Goal: Transaction & Acquisition: Purchase product/service

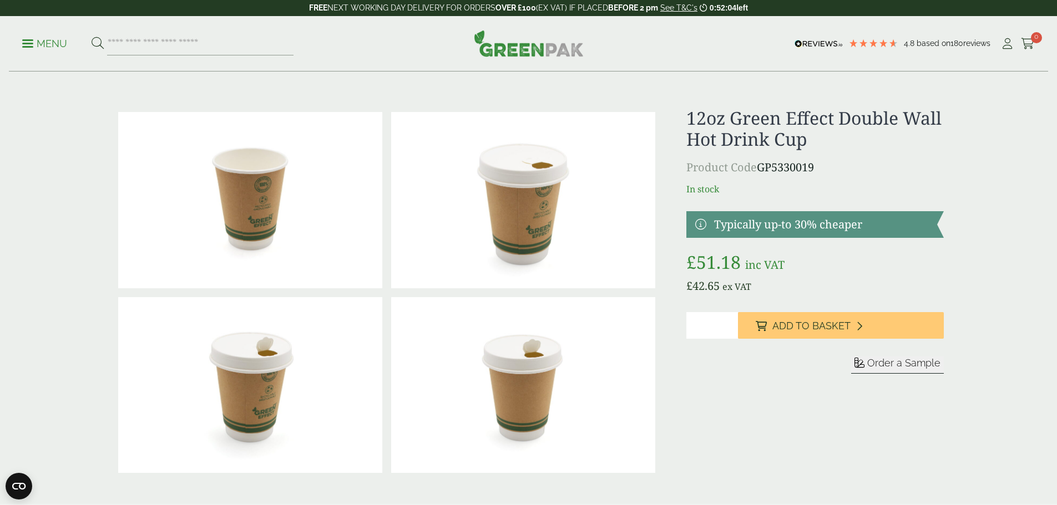
click at [33, 44] on span at bounding box center [27, 44] width 11 height 2
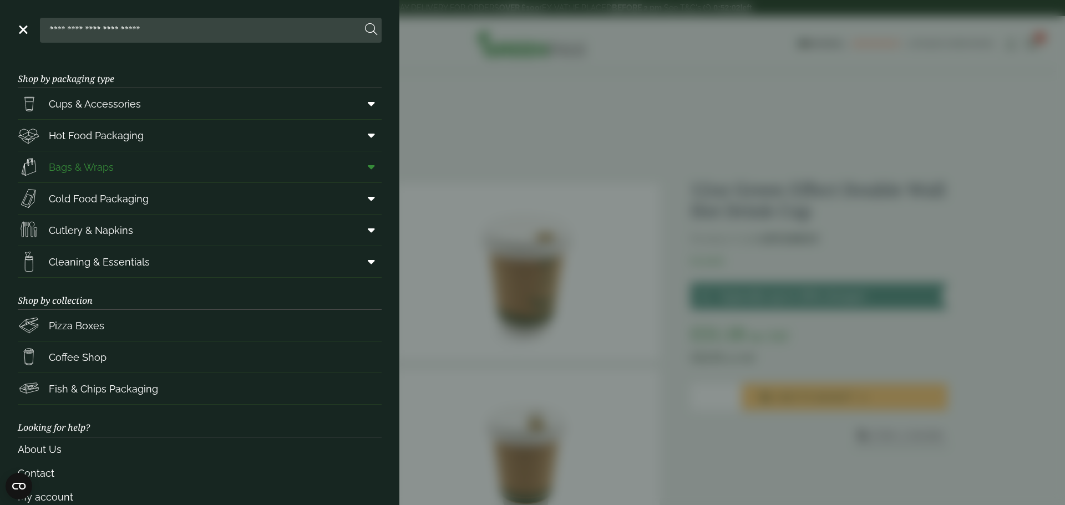
click at [368, 166] on icon at bounding box center [371, 166] width 7 height 11
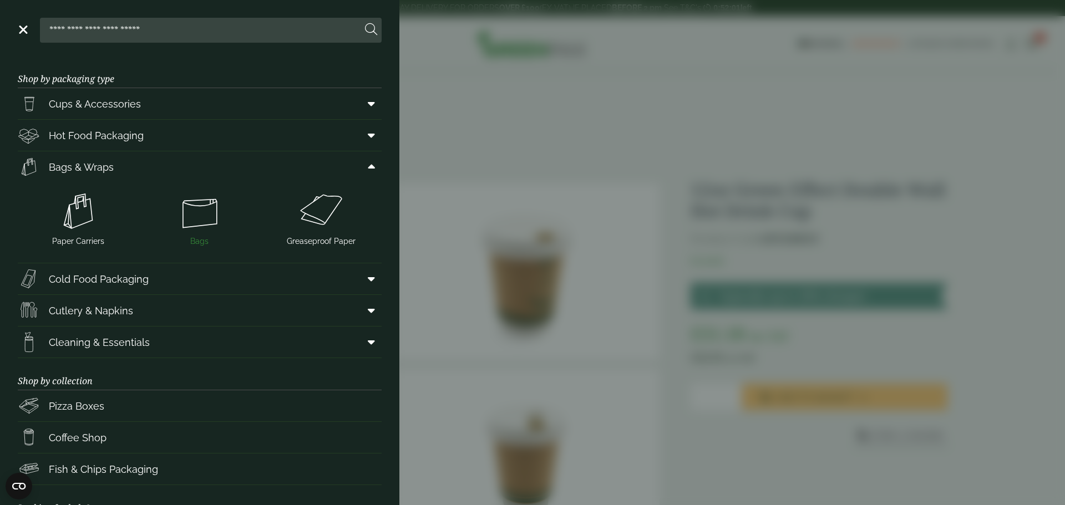
click at [186, 215] on img at bounding box center [200, 211] width 113 height 44
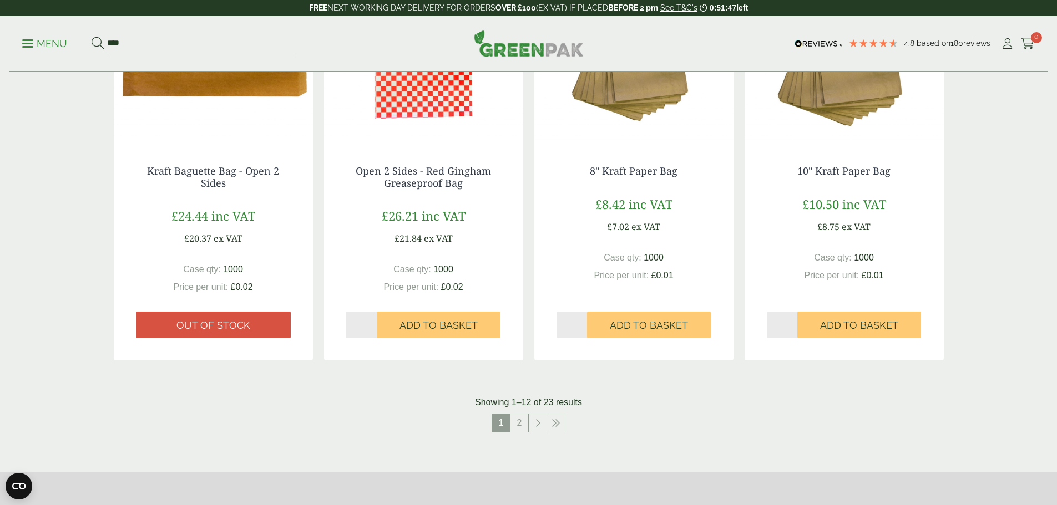
scroll to position [1109, 0]
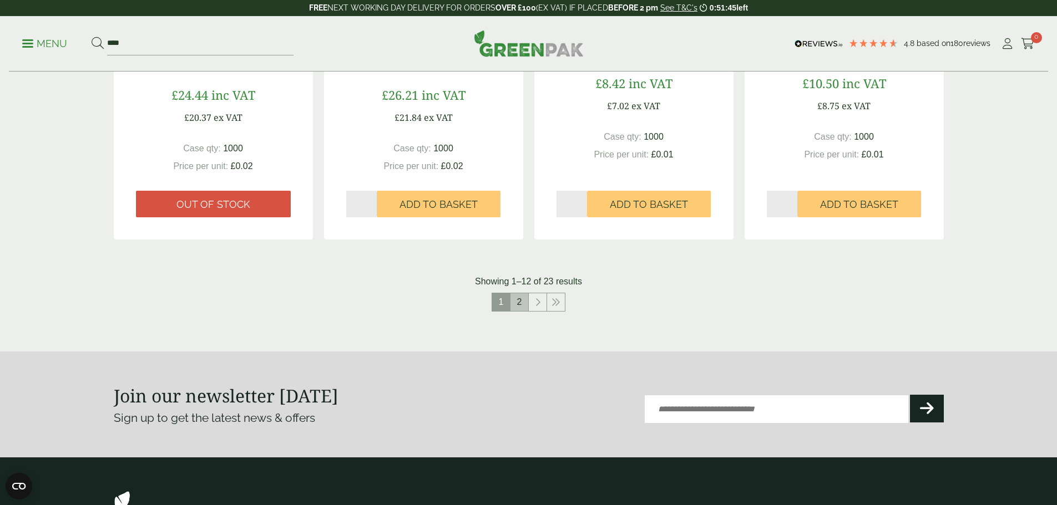
click at [521, 303] on link "2" at bounding box center [519, 302] width 18 height 18
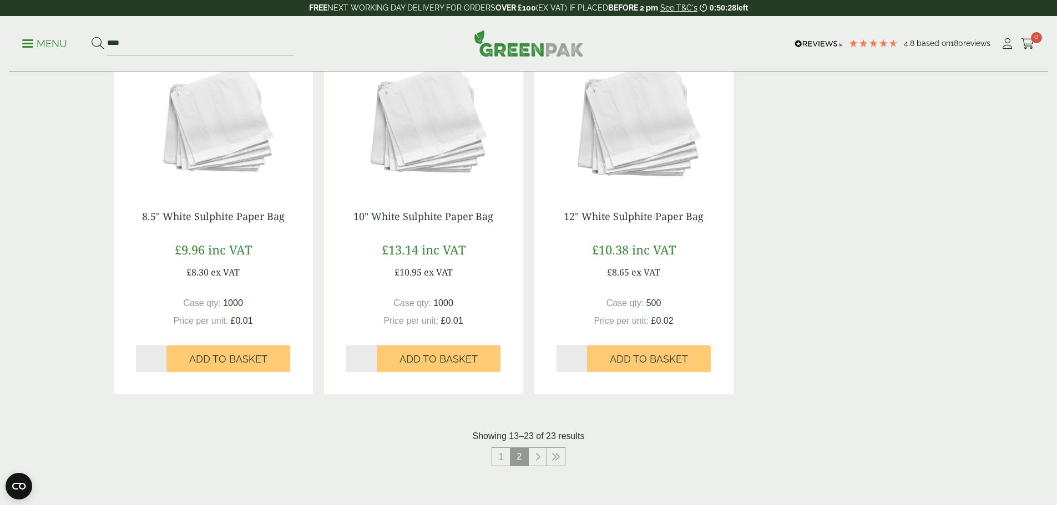
scroll to position [1109, 0]
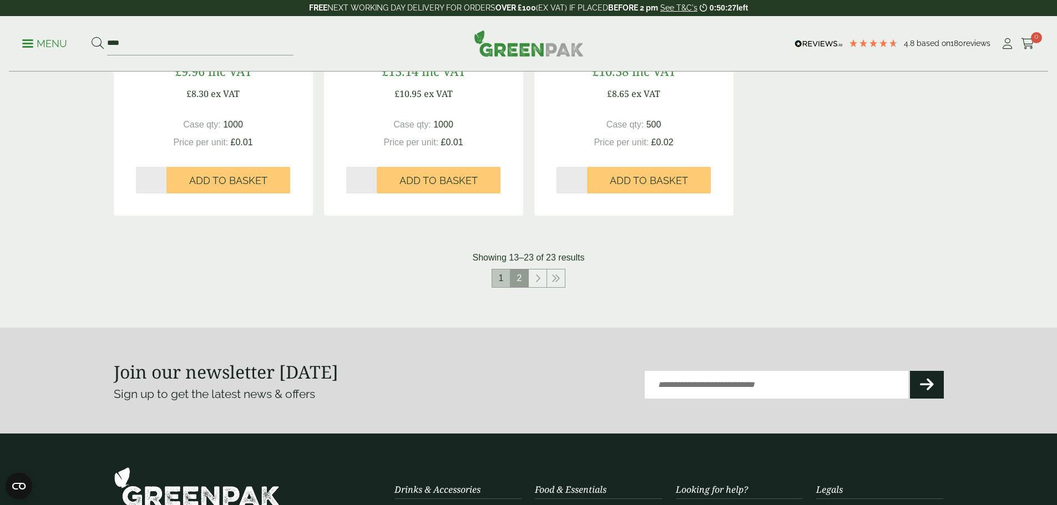
click at [504, 278] on link "1" at bounding box center [501, 279] width 18 height 18
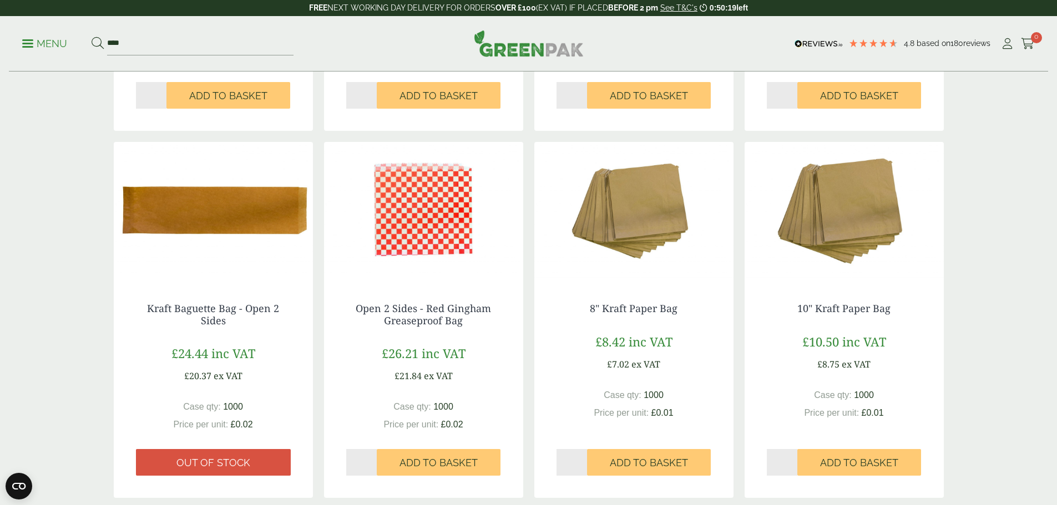
scroll to position [832, 0]
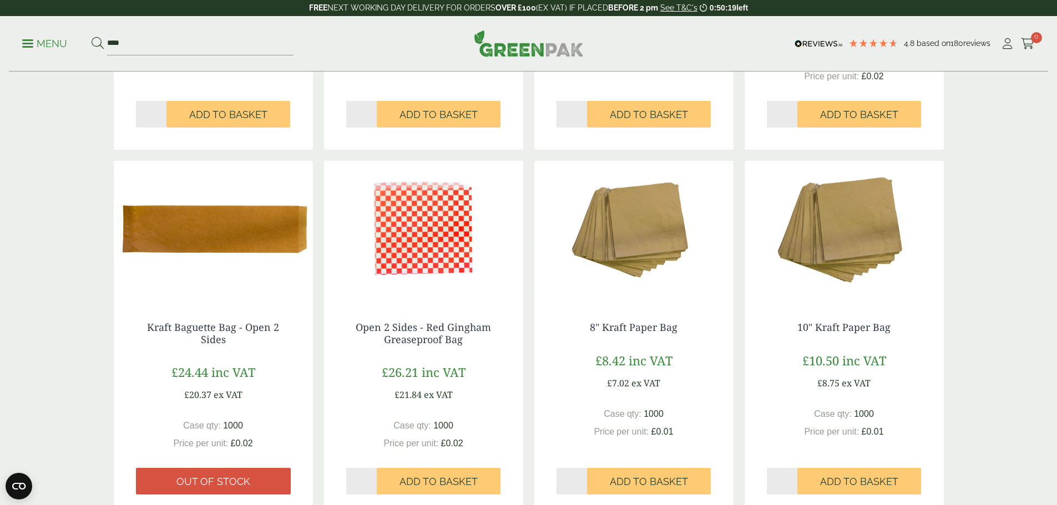
click at [621, 271] on img at bounding box center [633, 230] width 199 height 139
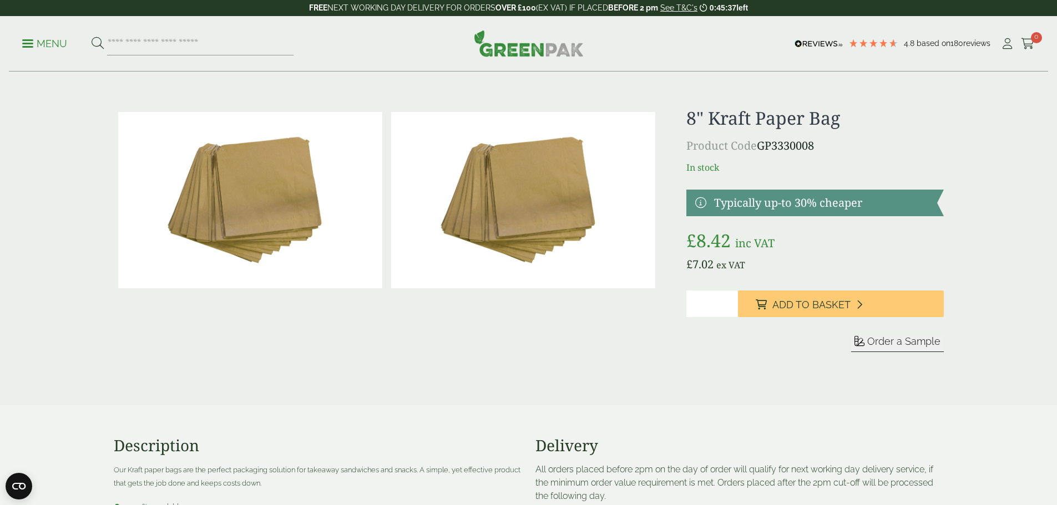
click at [55, 42] on p "Menu" at bounding box center [44, 43] width 45 height 13
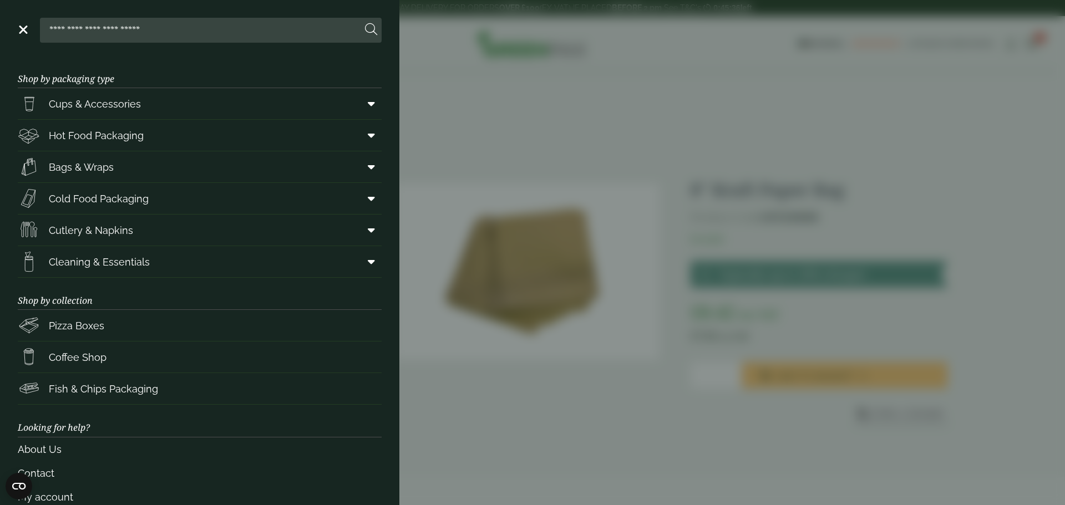
click at [94, 25] on input "search" at bounding box center [202, 29] width 317 height 23
type input "******"
click at [365, 23] on button at bounding box center [371, 30] width 12 height 14
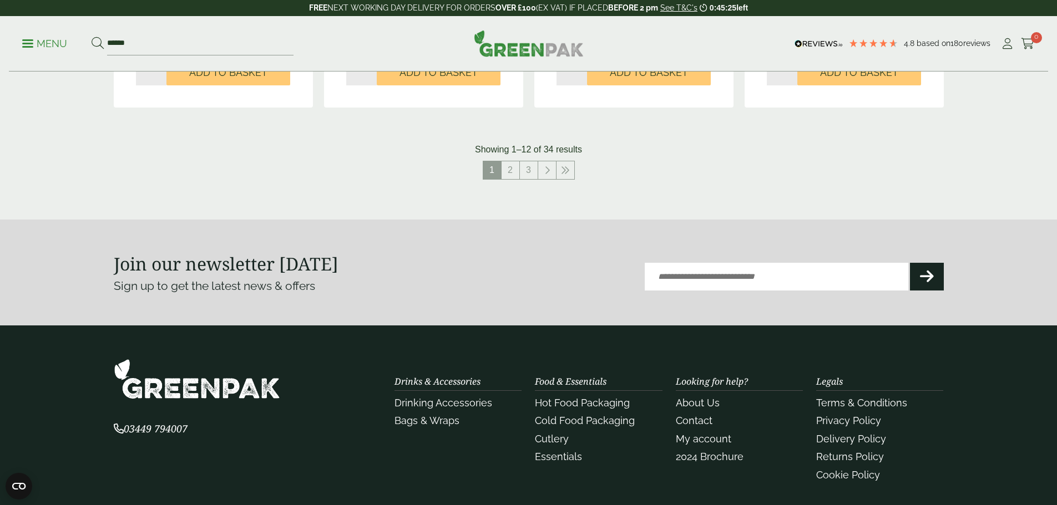
scroll to position [1094, 0]
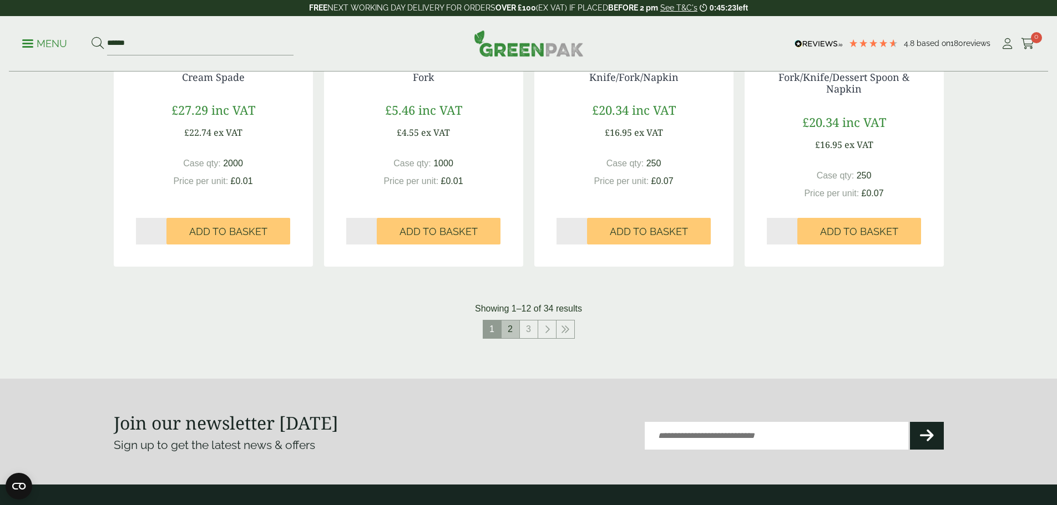
click at [514, 329] on link "2" at bounding box center [510, 330] width 18 height 18
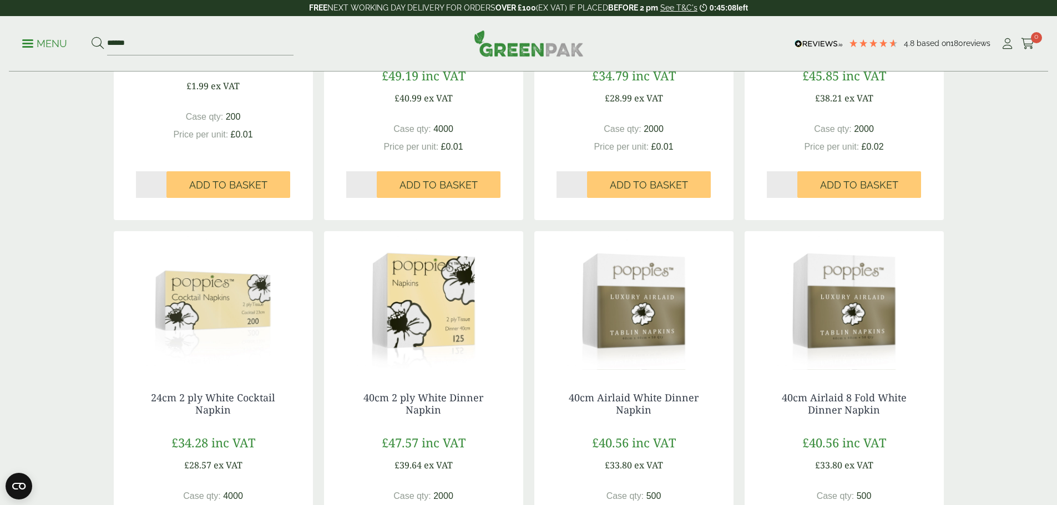
scroll to position [429, 0]
